Goal: Task Accomplishment & Management: Manage account settings

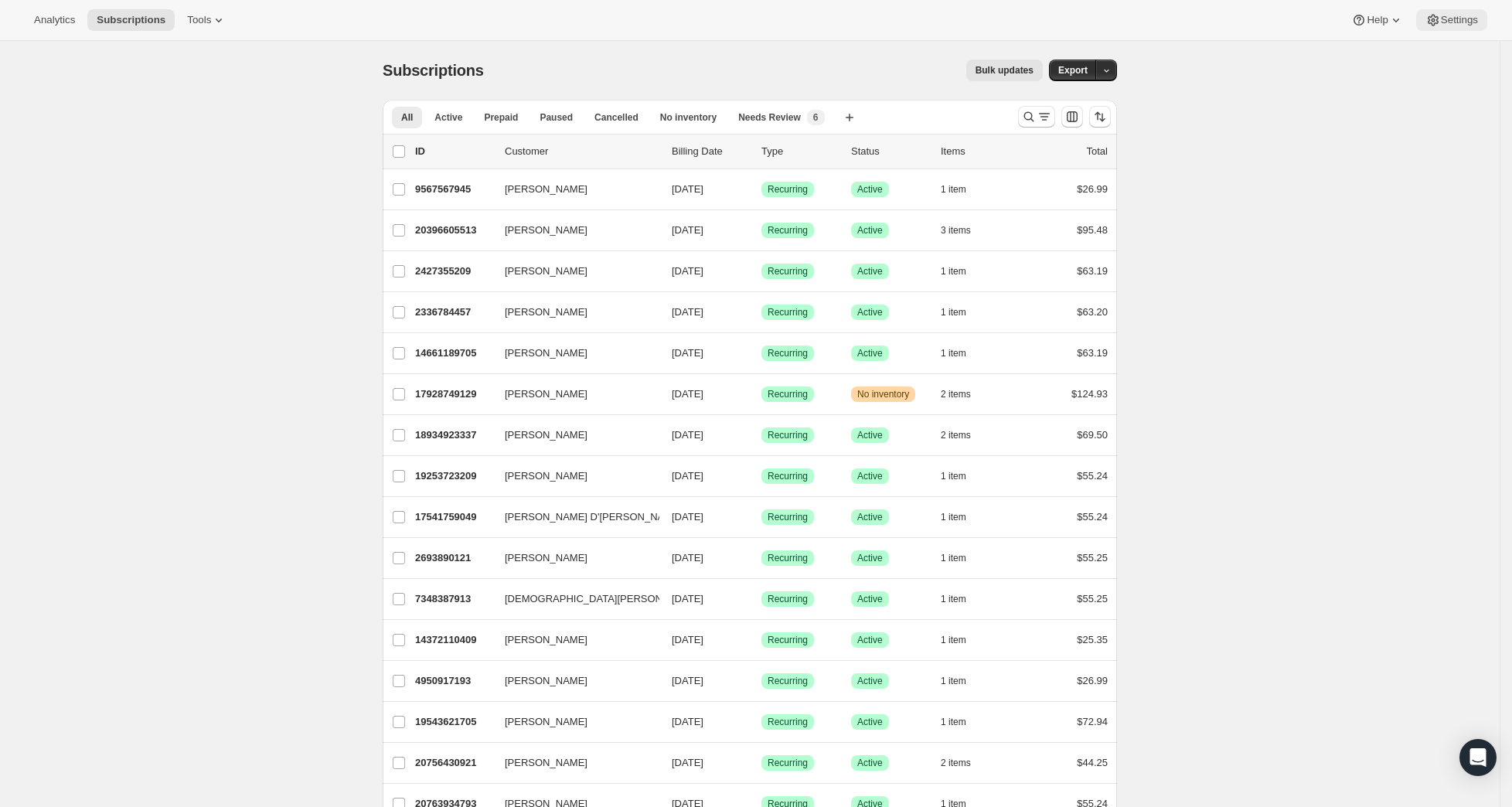
click at [1430, 24] on icon at bounding box center [1433, 20] width 16 height 16
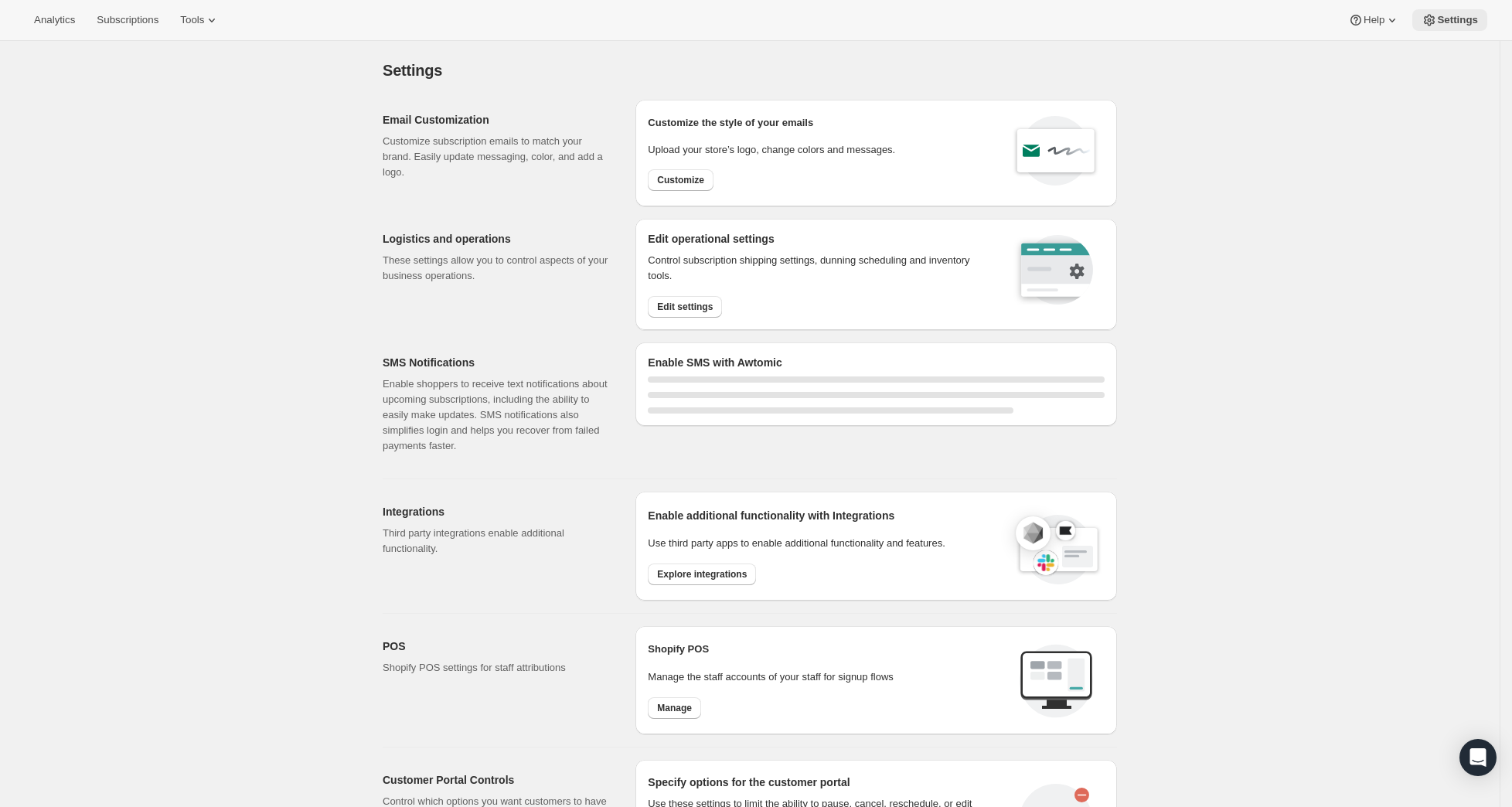
select select "22:00"
select select "09:00"
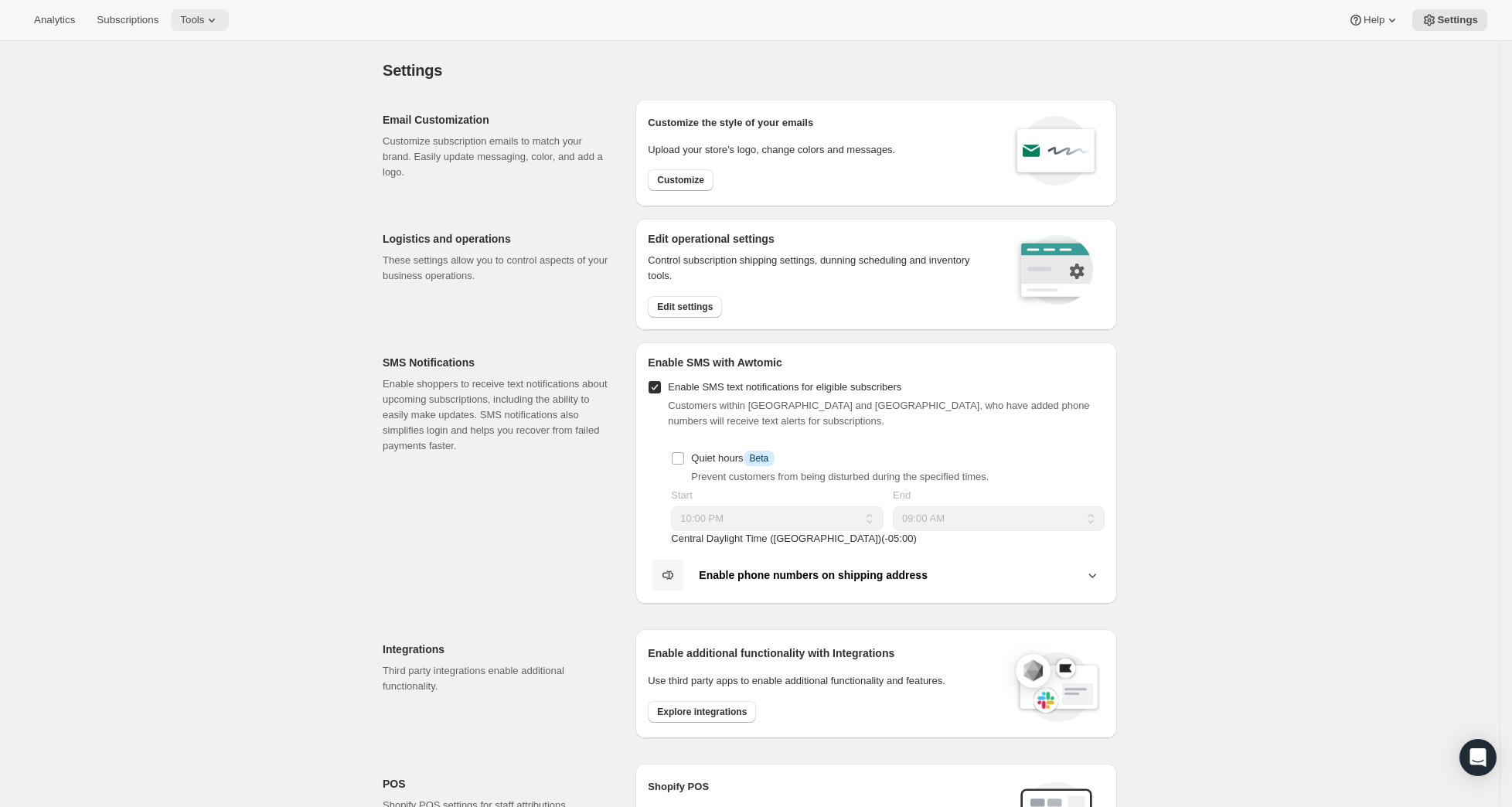
click at [215, 19] on icon at bounding box center [211, 20] width 6 height 4
click at [330, 71] on div "Settings. This page is ready Settings Email Customization Customize subscriptio…" at bounding box center [749, 704] width 1500 height 1325
click at [209, 29] on button "Tools" at bounding box center [200, 20] width 58 height 21
click at [351, 69] on div "Settings. This page is ready Settings Email Customization Customize subscriptio…" at bounding box center [749, 704] width 1500 height 1325
